Goal: Leave review/rating: Leave review/rating

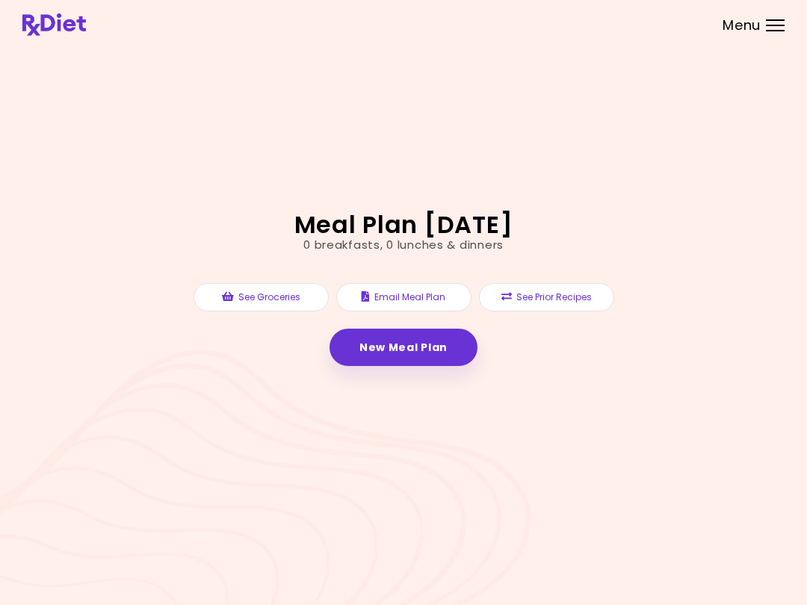
click at [434, 335] on link "New Meal Plan" at bounding box center [403, 347] width 148 height 37
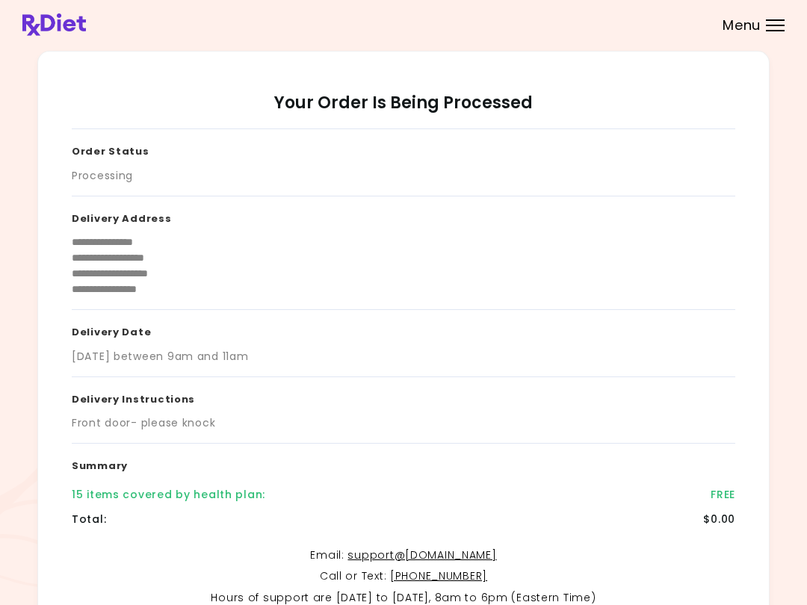
click at [798, 49] on header at bounding box center [403, 24] width 807 height 49
click at [798, 48] on header at bounding box center [403, 24] width 807 height 49
click at [775, 25] on div at bounding box center [775, 25] width 19 height 1
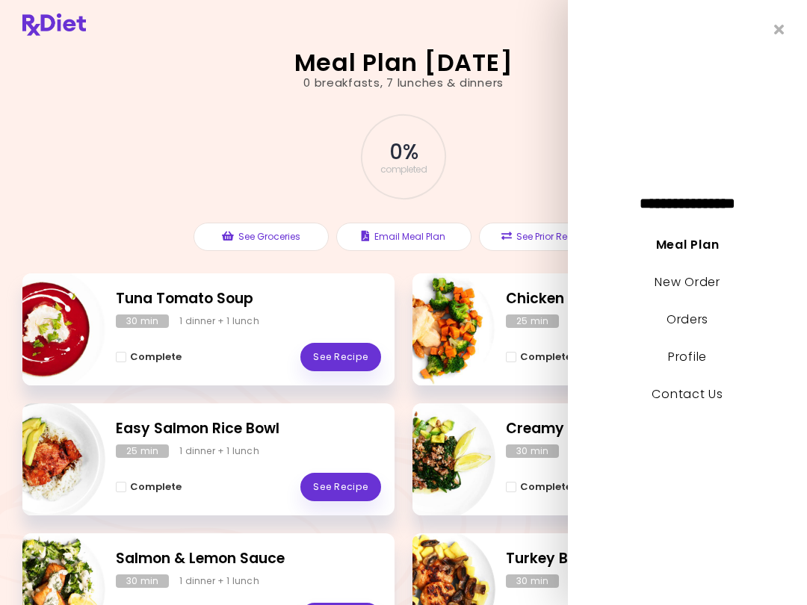
click at [784, 29] on icon "Close" at bounding box center [779, 29] width 10 height 14
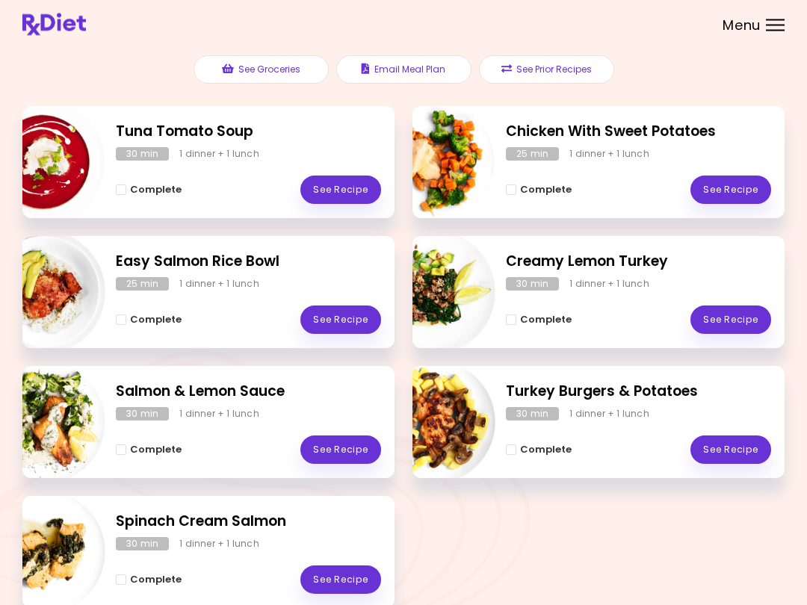
scroll to position [158, 0]
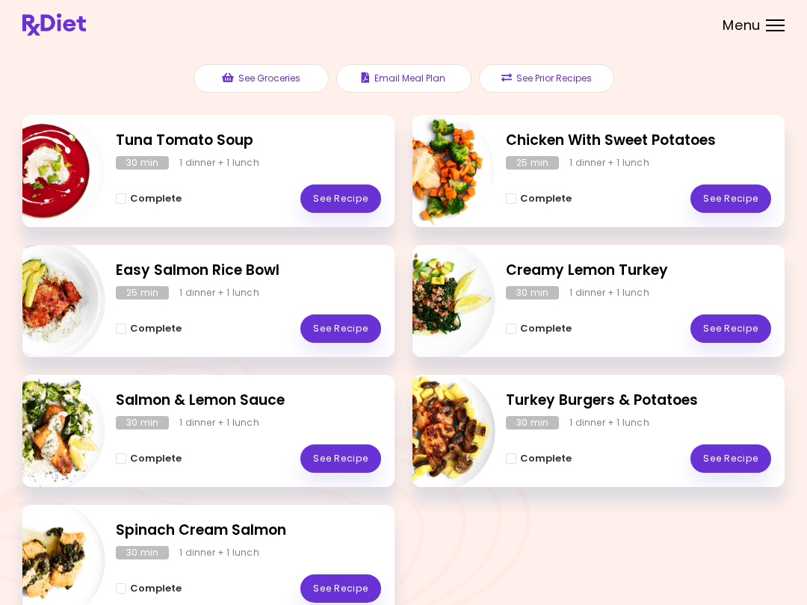
click at [739, 449] on link "See Recipe" at bounding box center [730, 458] width 81 height 28
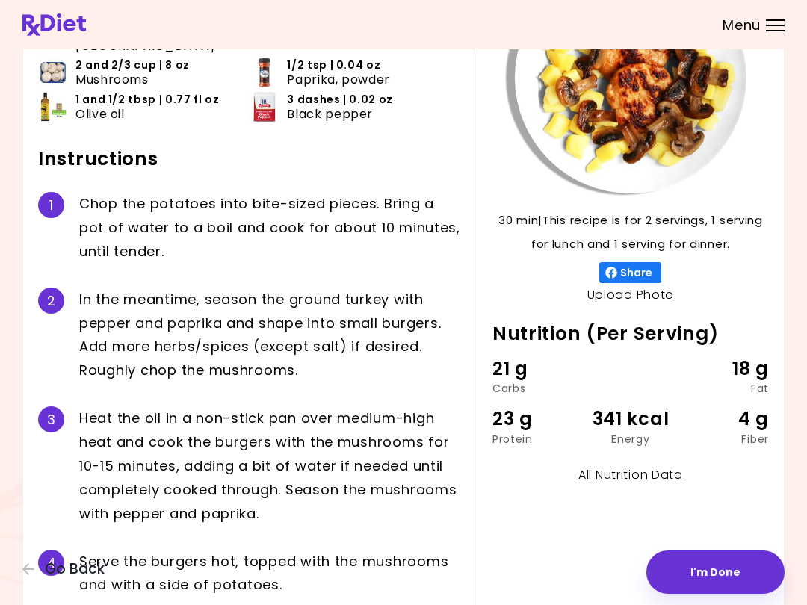
scroll to position [136, 0]
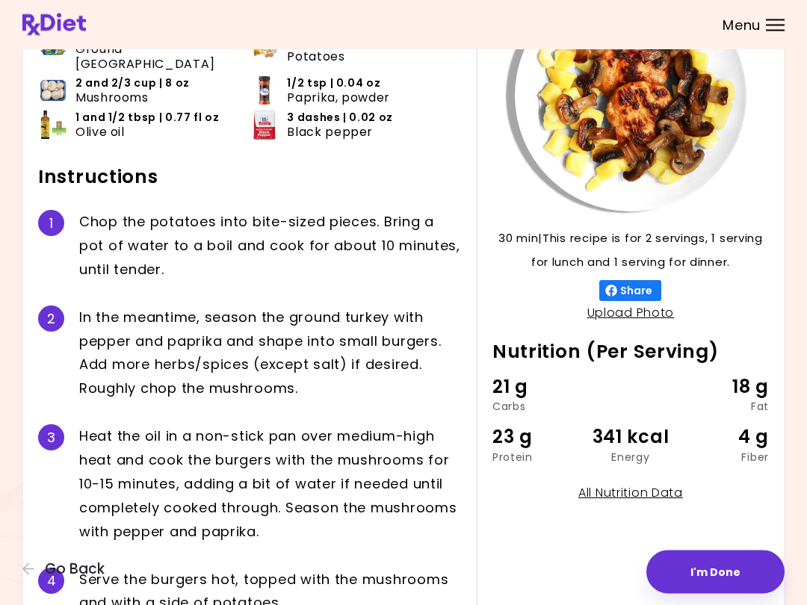
click at [498, 500] on div "30 min 30 min | This recipe is for 2 servings, 1 serving for lunch and 1 servin…" at bounding box center [623, 304] width 292 height 647
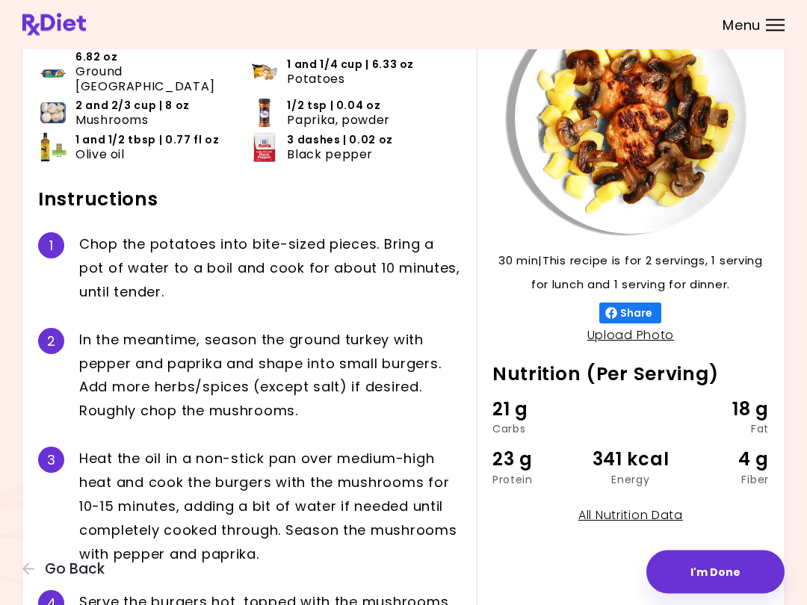
scroll to position [114, 0]
click at [159, 515] on div "H e a t t h e o i l i n a n o n - s t i c k p a n o v e r m e d i u m - h i g h…" at bounding box center [270, 506] width 382 height 119
click at [73, 574] on span "Go Back" at bounding box center [75, 569] width 60 height 16
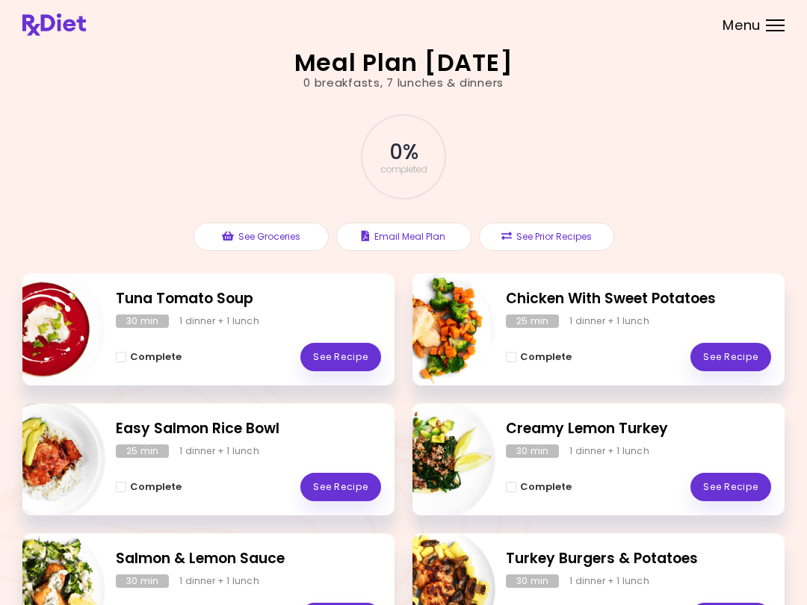
click at [548, 571] on div "Turkey Burgers & Potatoes 30 min 1 dinner + 1 lunch Complete See Recipe" at bounding box center [598, 589] width 372 height 112
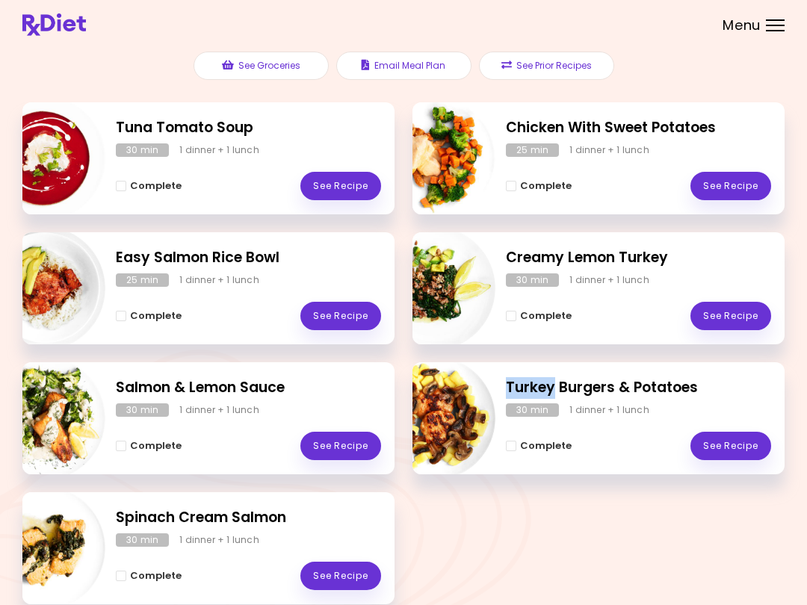
scroll to position [170, 0]
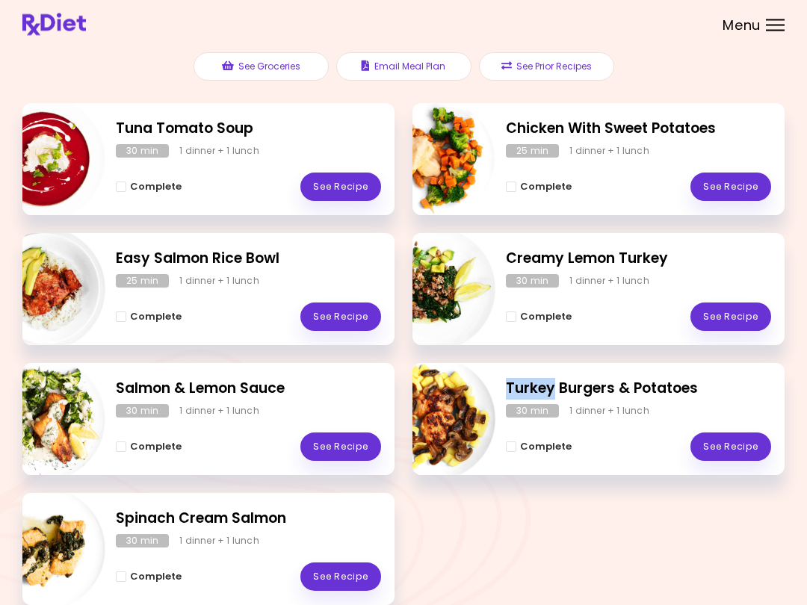
click at [590, 420] on div "Complete See Recipe" at bounding box center [638, 439] width 265 height 43
click at [739, 453] on link "See Recipe" at bounding box center [730, 447] width 81 height 28
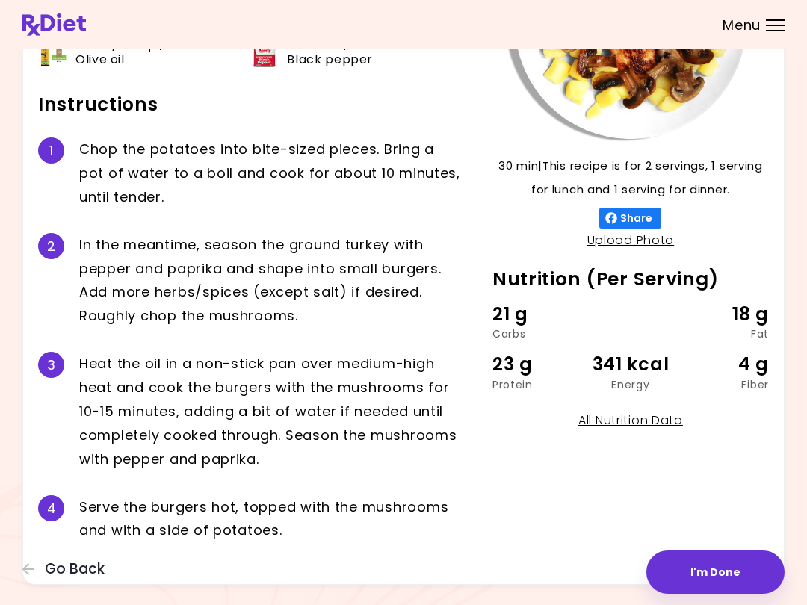
scroll to position [216, 0]
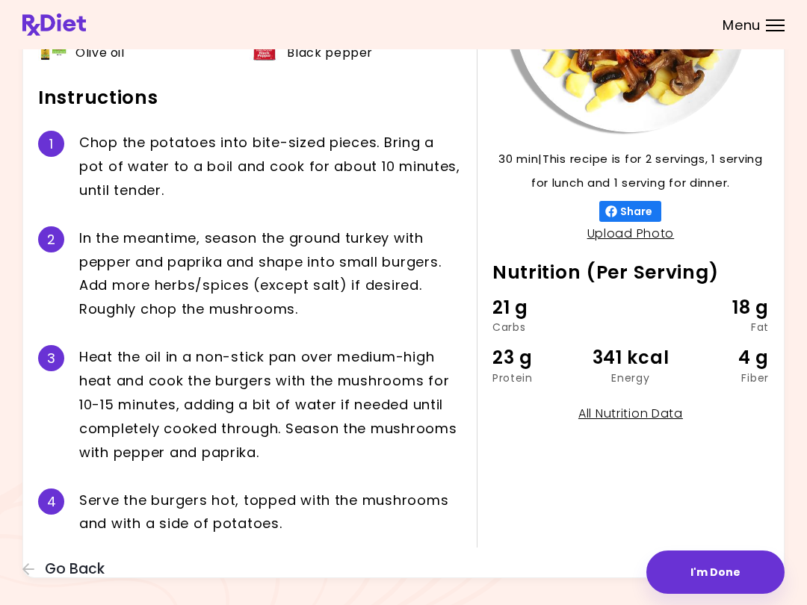
click at [804, 373] on div "Turkey Burgers & Potatoes 30 min 30 min | This recipe is for 2 servings, 1 serv…" at bounding box center [403, 206] width 807 height 845
click at [741, 581] on button "I'm Done" at bounding box center [715, 571] width 138 height 43
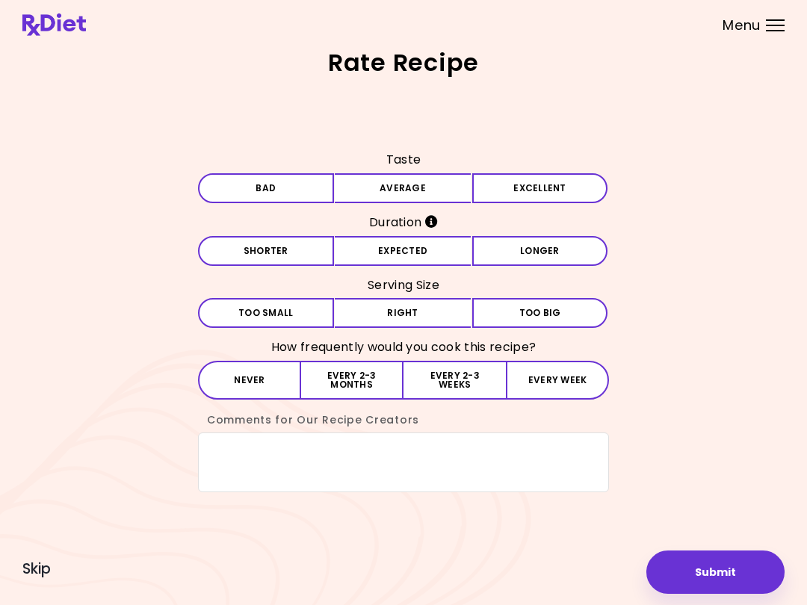
click at [741, 581] on button "Submit" at bounding box center [715, 571] width 138 height 43
click at [562, 184] on button "Excellent" at bounding box center [540, 188] width 136 height 30
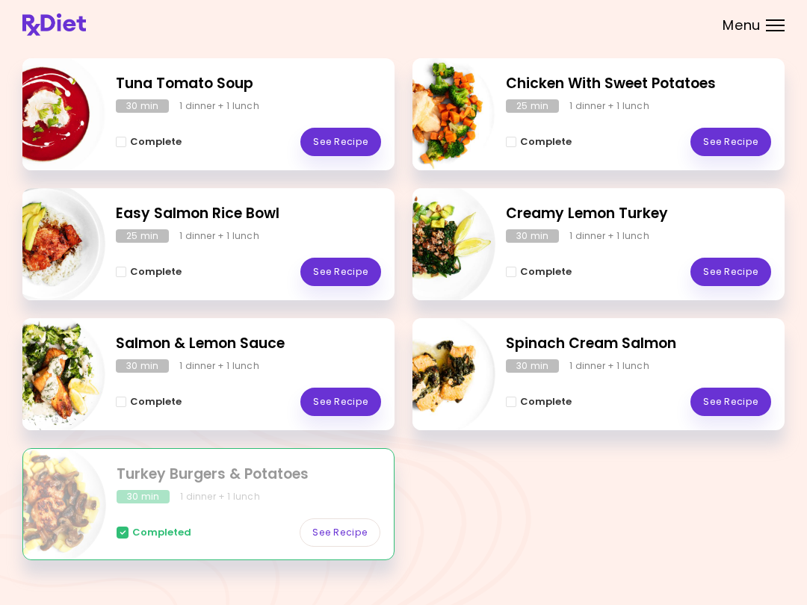
scroll to position [238, 0]
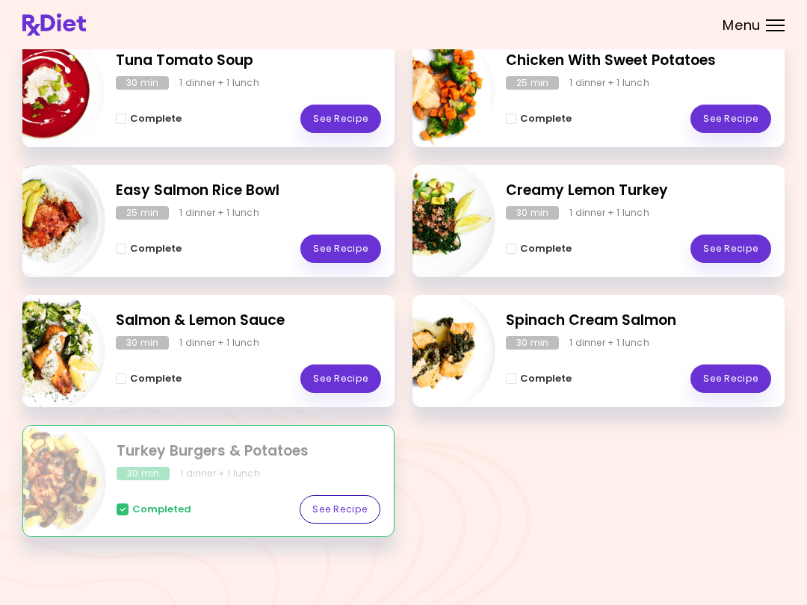
click at [345, 495] on link "See Recipe" at bounding box center [340, 509] width 81 height 28
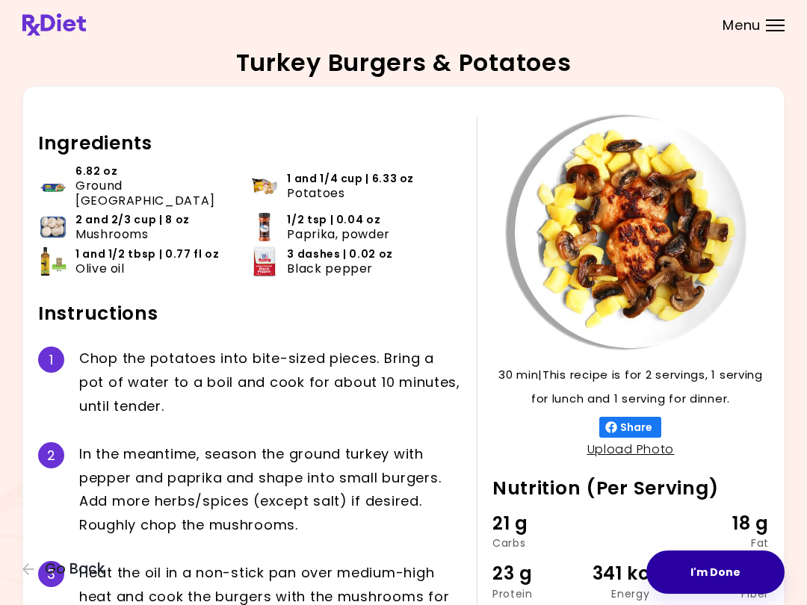
click at [712, 560] on button "I'm Done" at bounding box center [715, 571] width 138 height 43
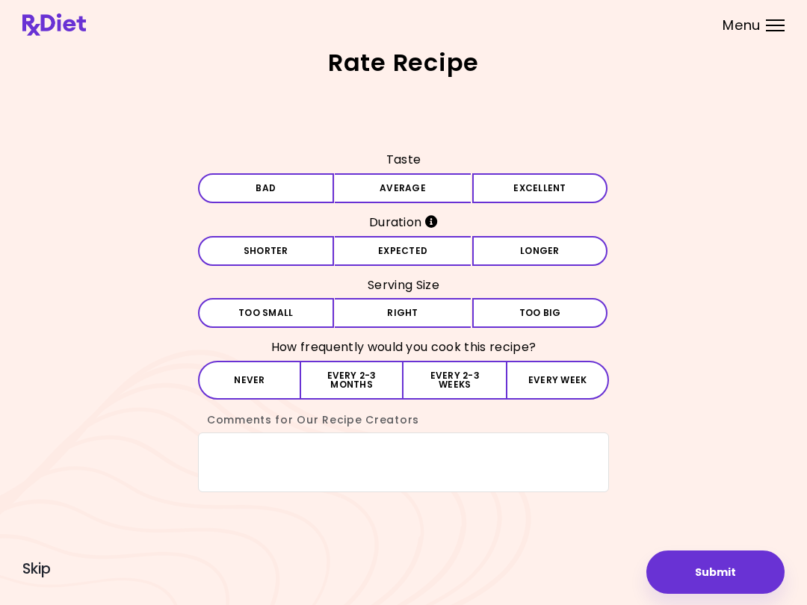
click at [551, 185] on button "Excellent" at bounding box center [540, 188] width 136 height 30
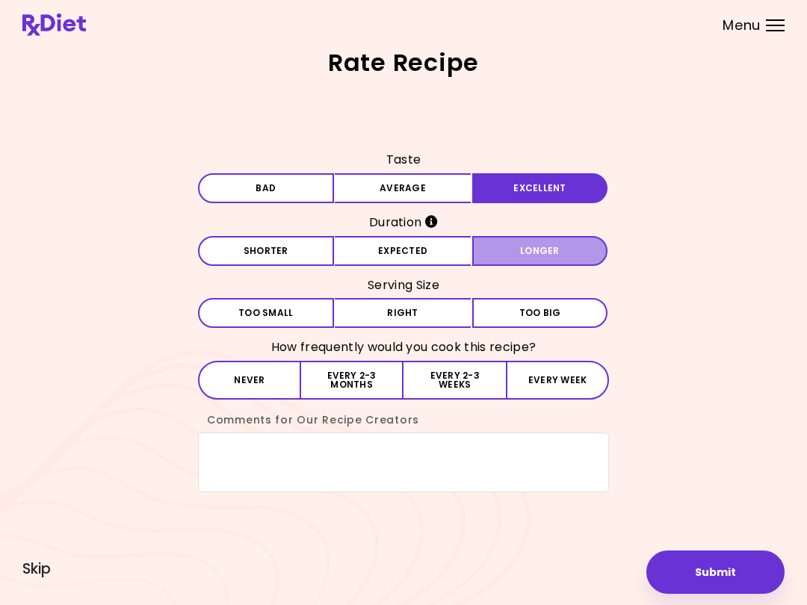
click at [553, 249] on button "Longer" at bounding box center [540, 251] width 136 height 30
click at [425, 313] on button "Right" at bounding box center [403, 313] width 136 height 30
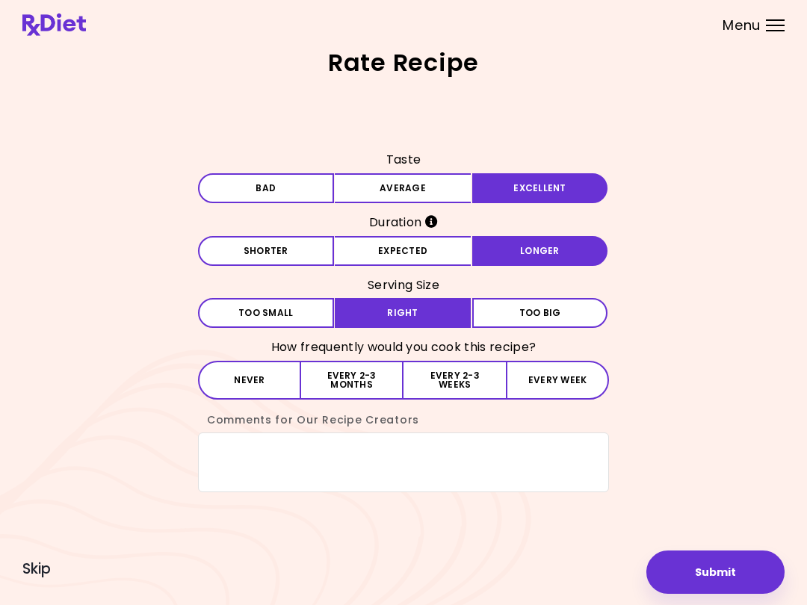
click at [444, 371] on button "Every 2-3 weeks" at bounding box center [454, 380] width 102 height 39
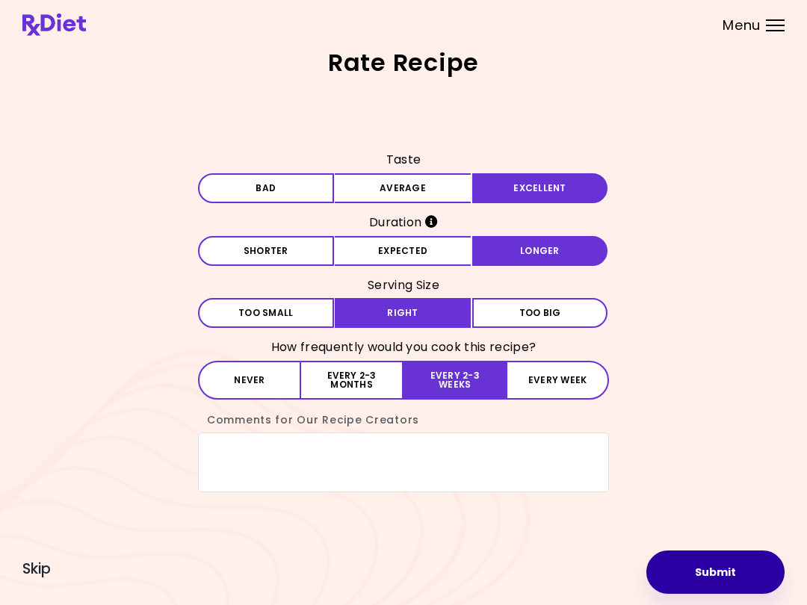
click at [697, 571] on button "Submit" at bounding box center [715, 571] width 138 height 43
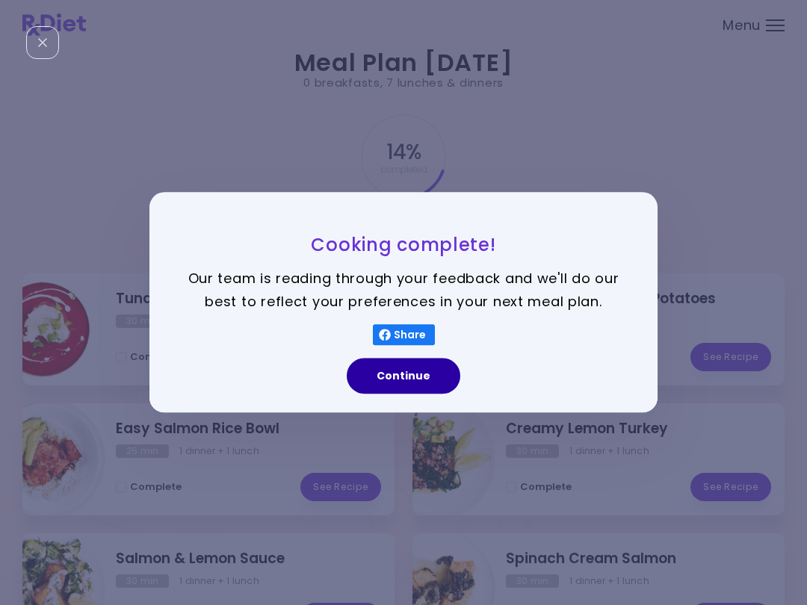
click at [434, 377] on button "Continue" at bounding box center [404, 377] width 114 height 36
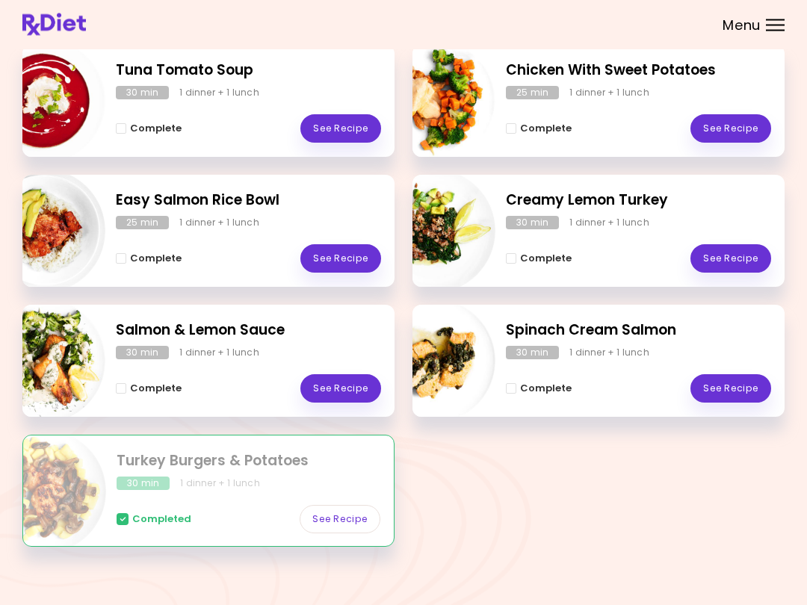
scroll to position [238, 0]
